Goal: Transaction & Acquisition: Purchase product/service

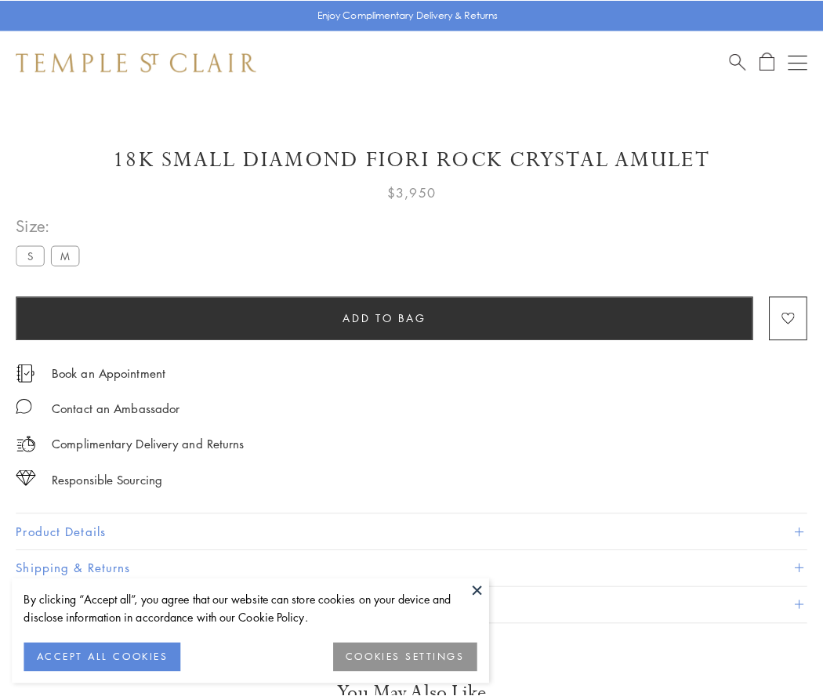
scroll to position [39, 0]
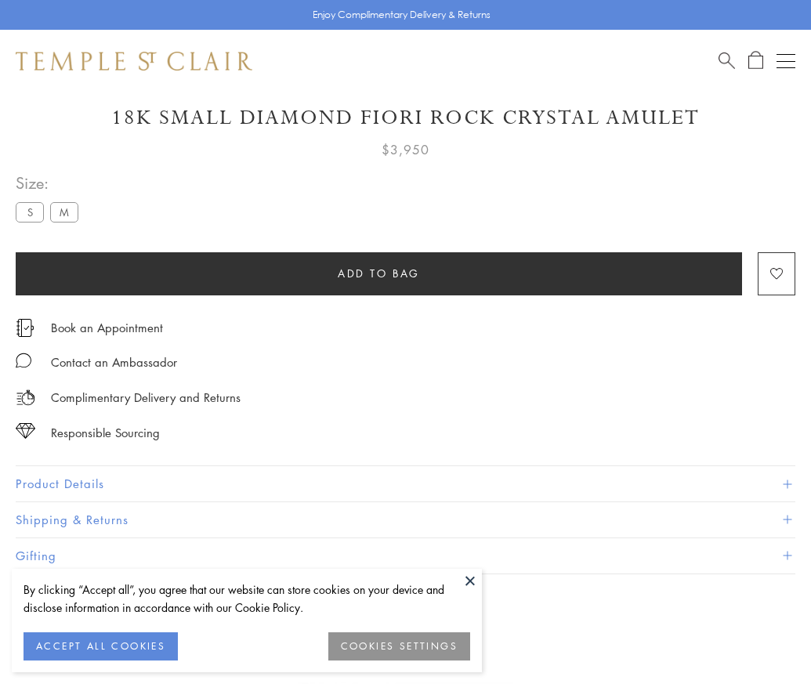
click at [379, 273] on span "Add to bag" at bounding box center [379, 273] width 82 height 17
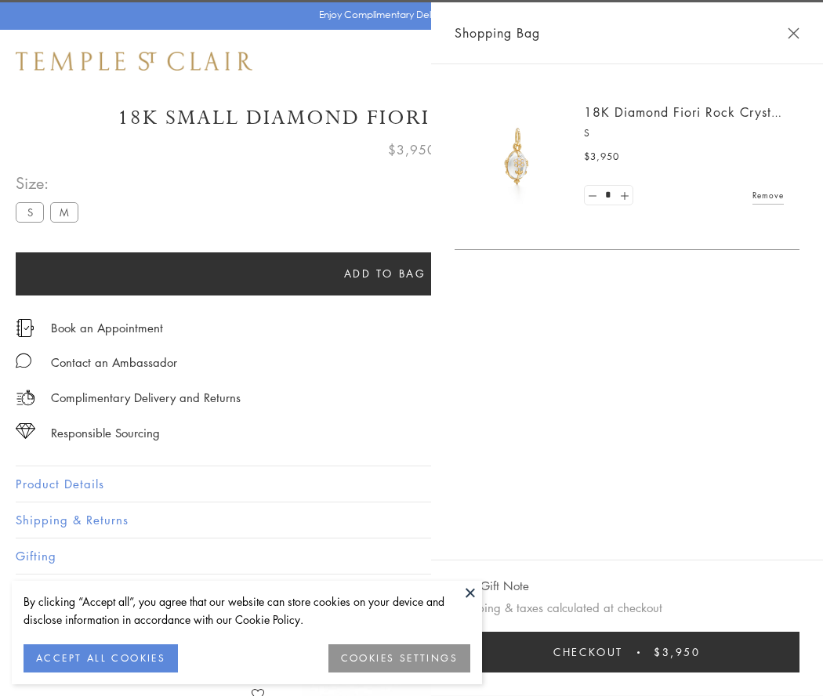
click at [631, 652] on button "Checkout $3,950" at bounding box center [627, 652] width 345 height 41
